Goal: Task Accomplishment & Management: Manage account settings

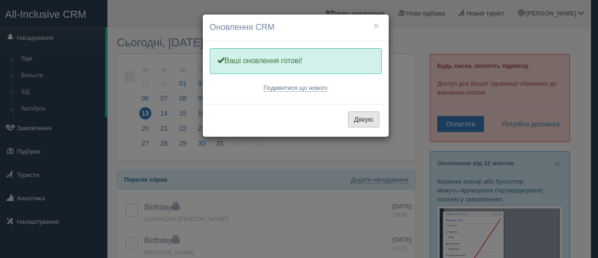
click at [369, 114] on button "Дякую" at bounding box center [363, 119] width 31 height 16
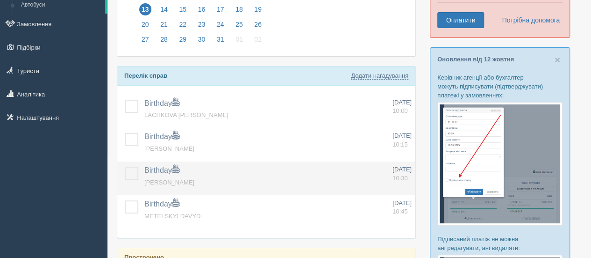
scroll to position [108, 0]
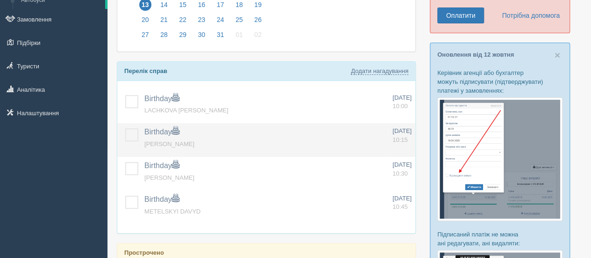
drag, startPoint x: 133, startPoint y: 96, endPoint x: 123, endPoint y: 124, distance: 29.6
click at [125, 95] on label at bounding box center [125, 95] width 0 height 0
click at [0, 0] on input "checkbox" at bounding box center [0, 0] width 0 height 0
click at [124, 134] on td at bounding box center [128, 140] width 23 height 34
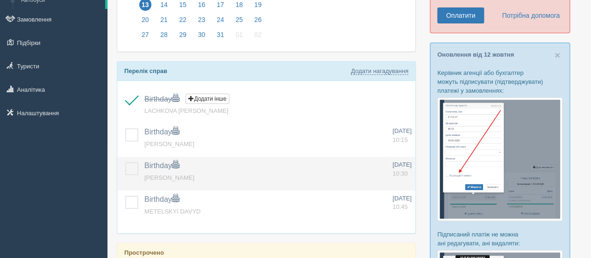
click at [125, 167] on td at bounding box center [128, 174] width 23 height 34
click at [125, 162] on label at bounding box center [125, 162] width 0 height 0
click at [0, 0] on input "checkbox" at bounding box center [0, 0] width 0 height 0
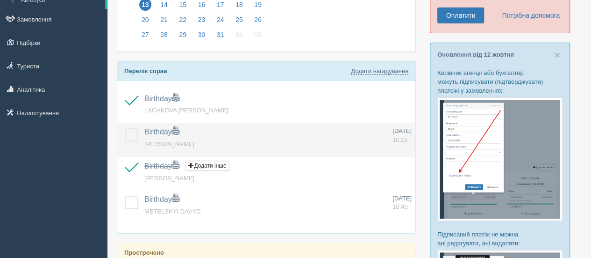
click at [125, 128] on label at bounding box center [125, 128] width 0 height 0
click at [0, 0] on input "checkbox" at bounding box center [0, 0] width 0 height 0
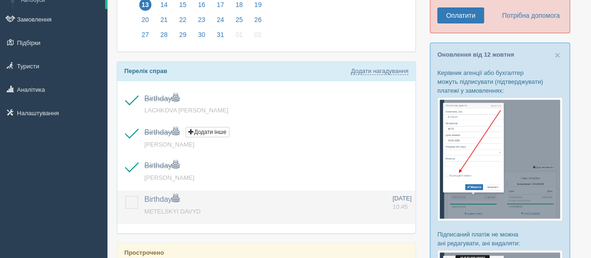
click at [132, 206] on td at bounding box center [128, 207] width 23 height 34
click at [125, 195] on label at bounding box center [125, 195] width 0 height 0
click at [0, 0] on input "checkbox" at bounding box center [0, 0] width 0 height 0
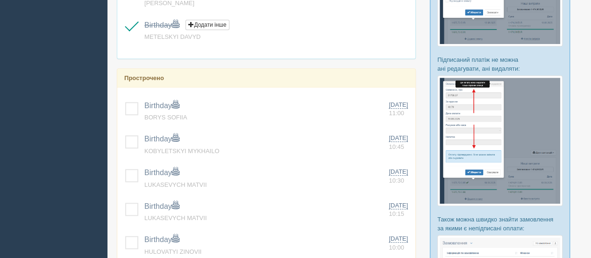
scroll to position [287, 0]
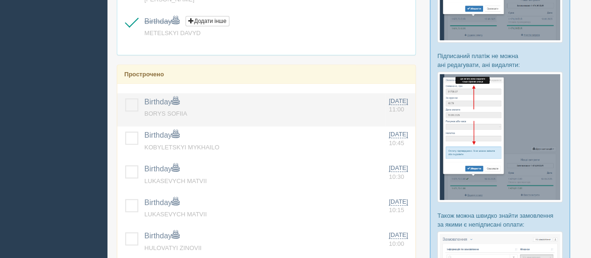
drag, startPoint x: 130, startPoint y: 101, endPoint x: 128, endPoint y: 122, distance: 20.2
click at [125, 98] on label at bounding box center [125, 98] width 0 height 0
click at [0, 0] on input "checkbox" at bounding box center [0, 0] width 0 height 0
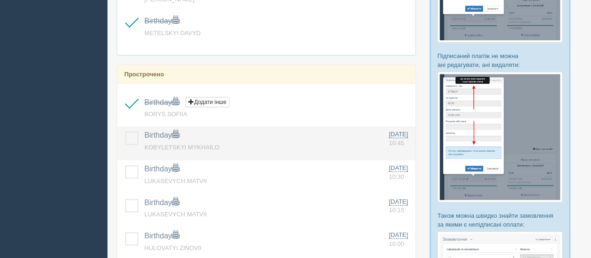
click at [125, 131] on label at bounding box center [125, 131] width 0 height 0
click at [0, 0] on input "checkbox" at bounding box center [0, 0] width 0 height 0
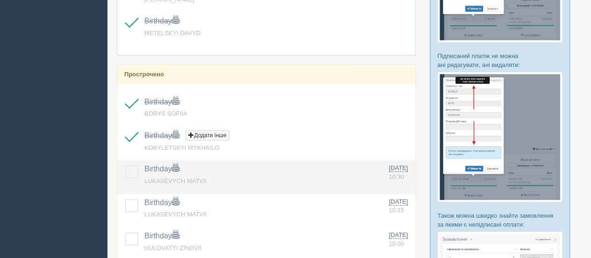
click at [125, 165] on label at bounding box center [125, 165] width 0 height 0
click at [0, 0] on input "checkbox" at bounding box center [0, 0] width 0 height 0
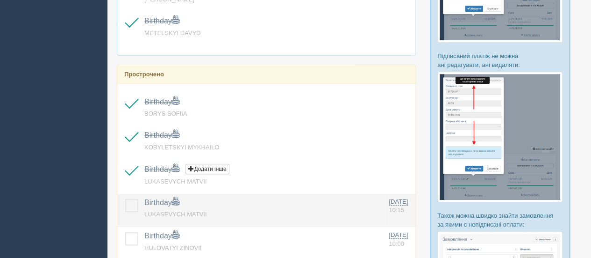
click at [125, 199] on label at bounding box center [125, 199] width 0 height 0
click at [0, 0] on input "checkbox" at bounding box center [0, 0] width 0 height 0
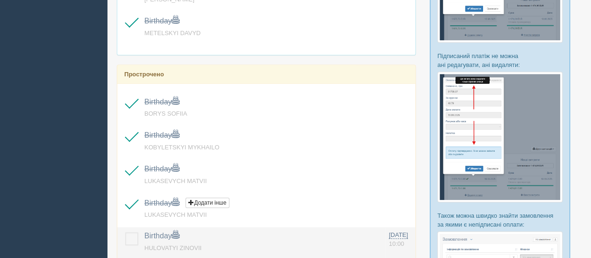
click at [128, 229] on td at bounding box center [128, 244] width 23 height 34
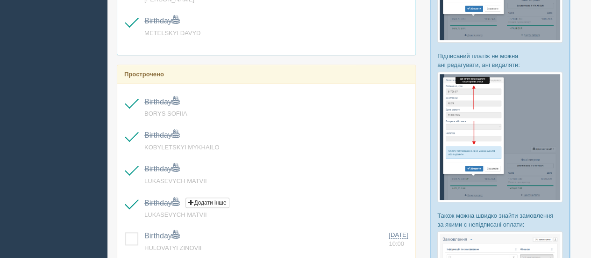
drag, startPoint x: 586, startPoint y: 131, endPoint x: 583, endPoint y: 185, distance: 53.4
click at [583, 185] on div "Сьогодні, 13 жовтня пн 13 вт 14 ср 15 чт 16 пт 17 сб 18 нд 19" at bounding box center [350, 84] width 484 height 742
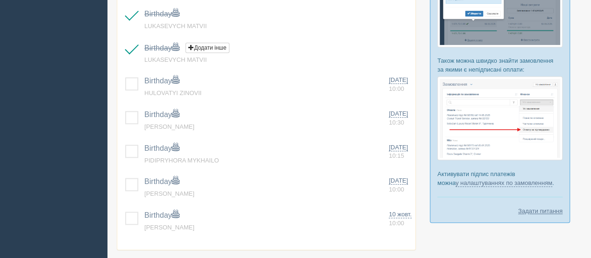
scroll to position [447, 0]
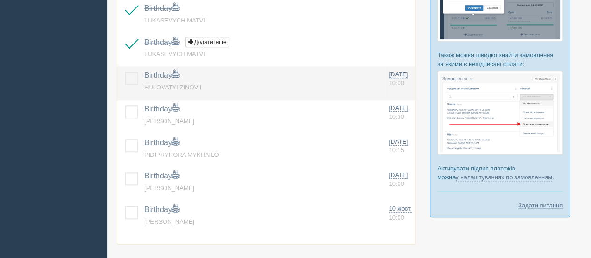
click at [125, 72] on label at bounding box center [125, 72] width 0 height 0
click at [0, 0] on input "checkbox" at bounding box center [0, 0] width 0 height 0
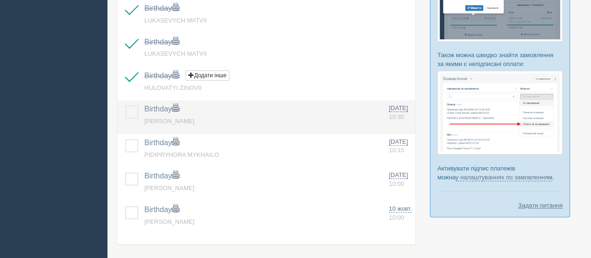
click at [125, 105] on label at bounding box center [125, 105] width 0 height 0
click at [0, 0] on input "checkbox" at bounding box center [0, 0] width 0 height 0
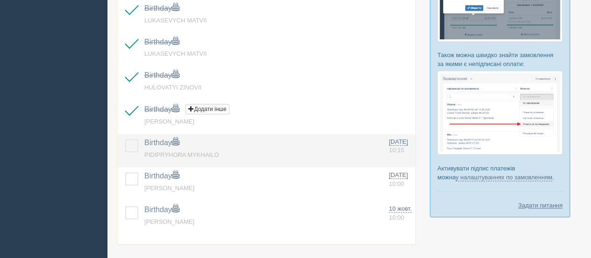
click at [125, 139] on label at bounding box center [125, 139] width 0 height 0
click at [0, 0] on input "checkbox" at bounding box center [0, 0] width 0 height 0
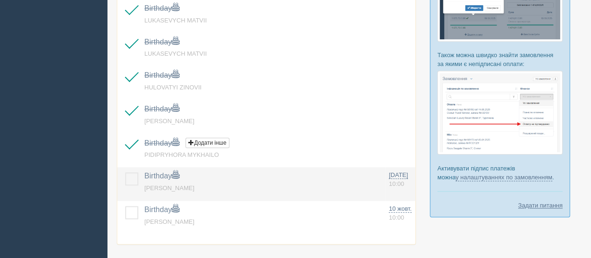
click at [125, 172] on label at bounding box center [125, 172] width 0 height 0
click at [0, 0] on input "checkbox" at bounding box center [0, 0] width 0 height 0
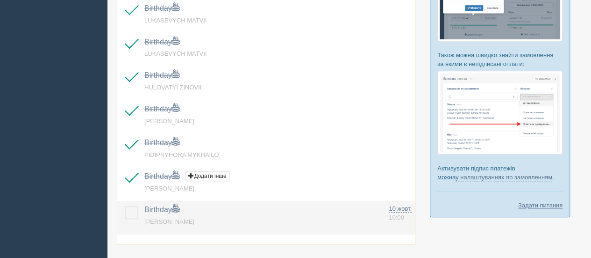
click at [124, 208] on td at bounding box center [128, 218] width 23 height 34
click at [125, 206] on label at bounding box center [125, 206] width 0 height 0
click at [0, 0] on input "checkbox" at bounding box center [0, 0] width 0 height 0
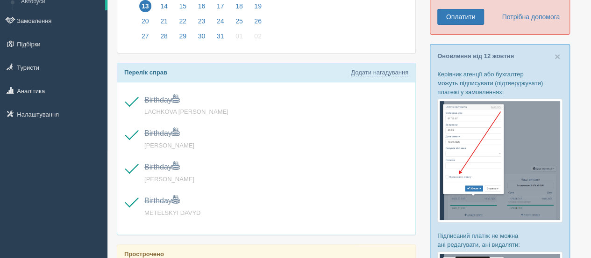
scroll to position [0, 0]
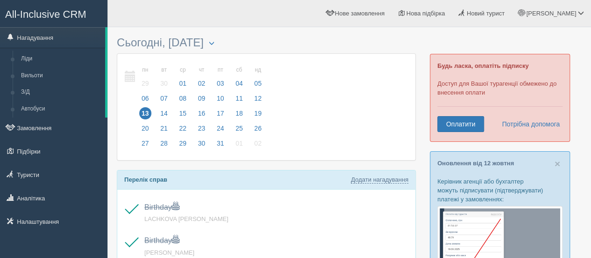
click at [37, 10] on span "All-Inclusive CRM" at bounding box center [45, 14] width 81 height 12
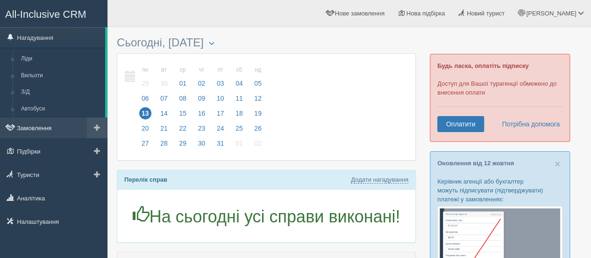
click at [27, 130] on link "Замовлення" at bounding box center [54, 127] width 108 height 21
